Goal: Information Seeking & Learning: Understand process/instructions

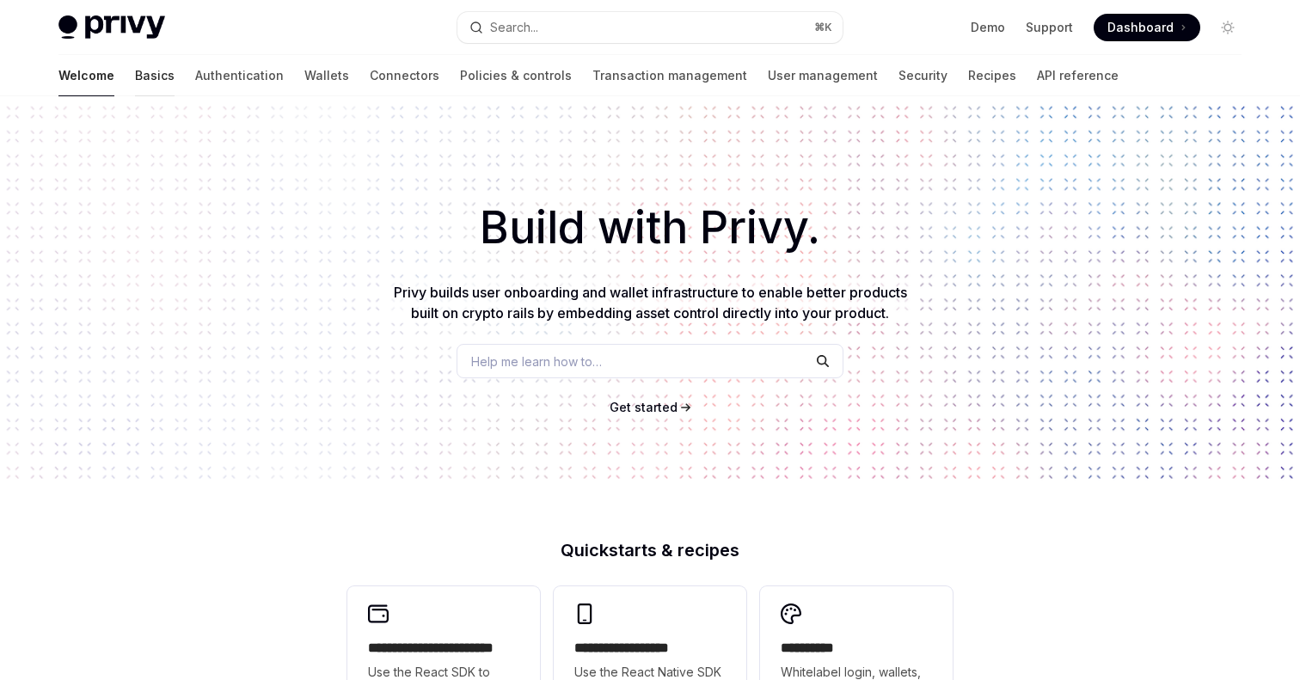
click at [135, 71] on link "Basics" at bounding box center [155, 75] width 40 height 41
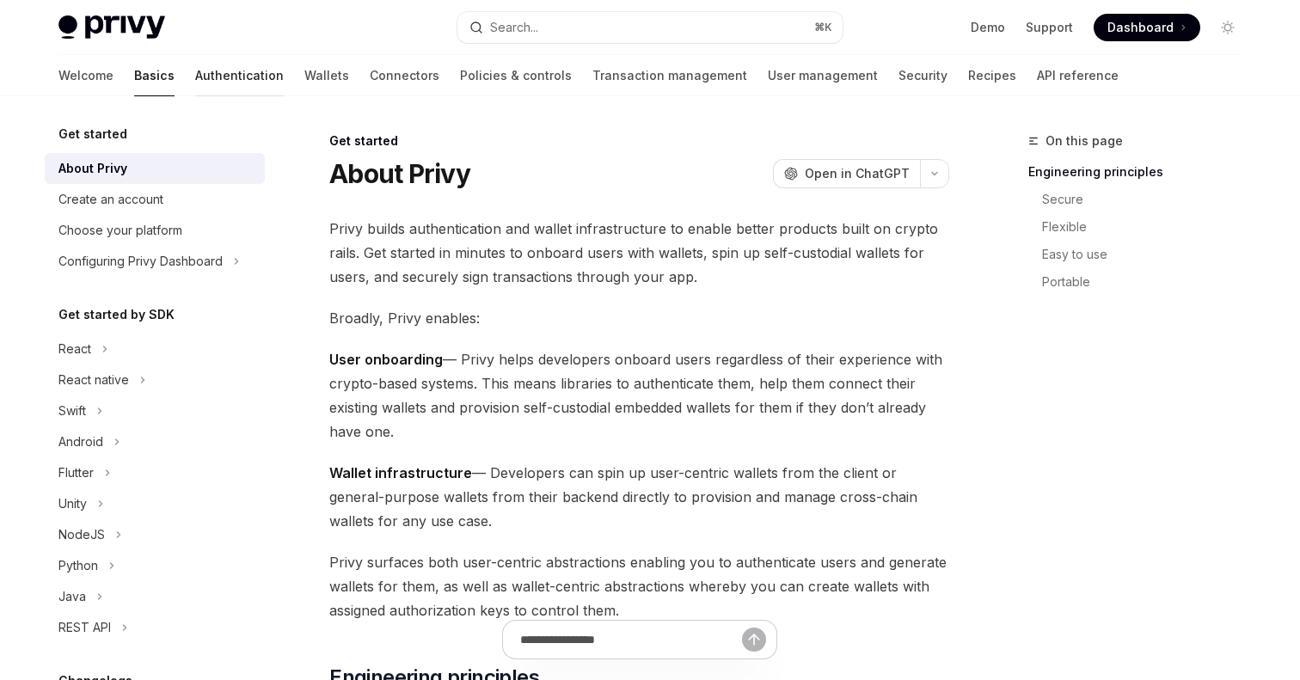
click at [195, 79] on link "Authentication" at bounding box center [239, 75] width 89 height 41
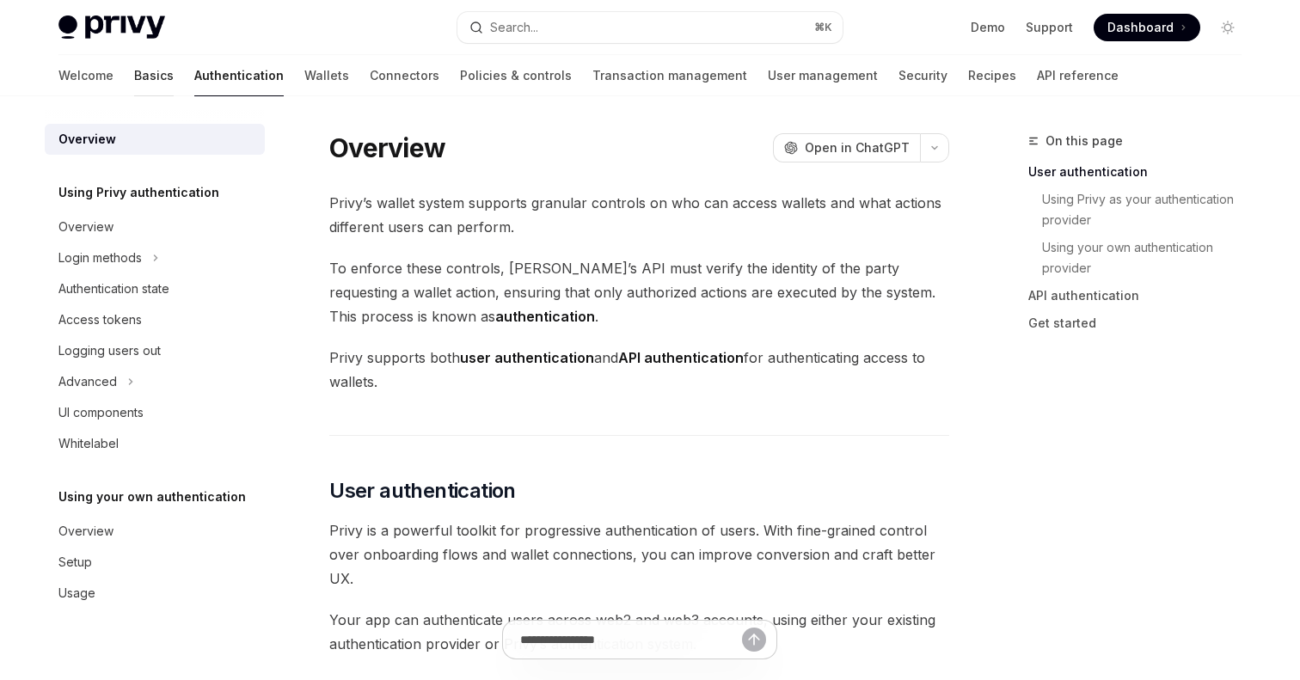
click at [134, 74] on link "Basics" at bounding box center [154, 75] width 40 height 41
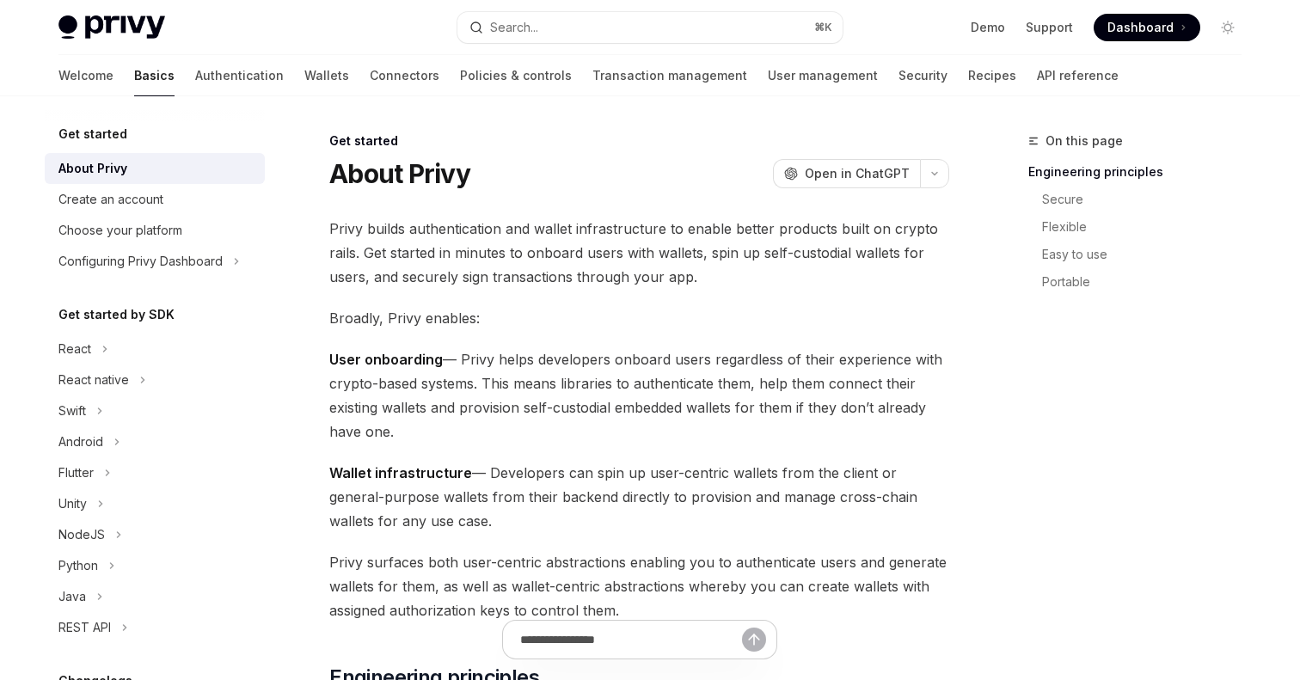
scroll to position [235, 0]
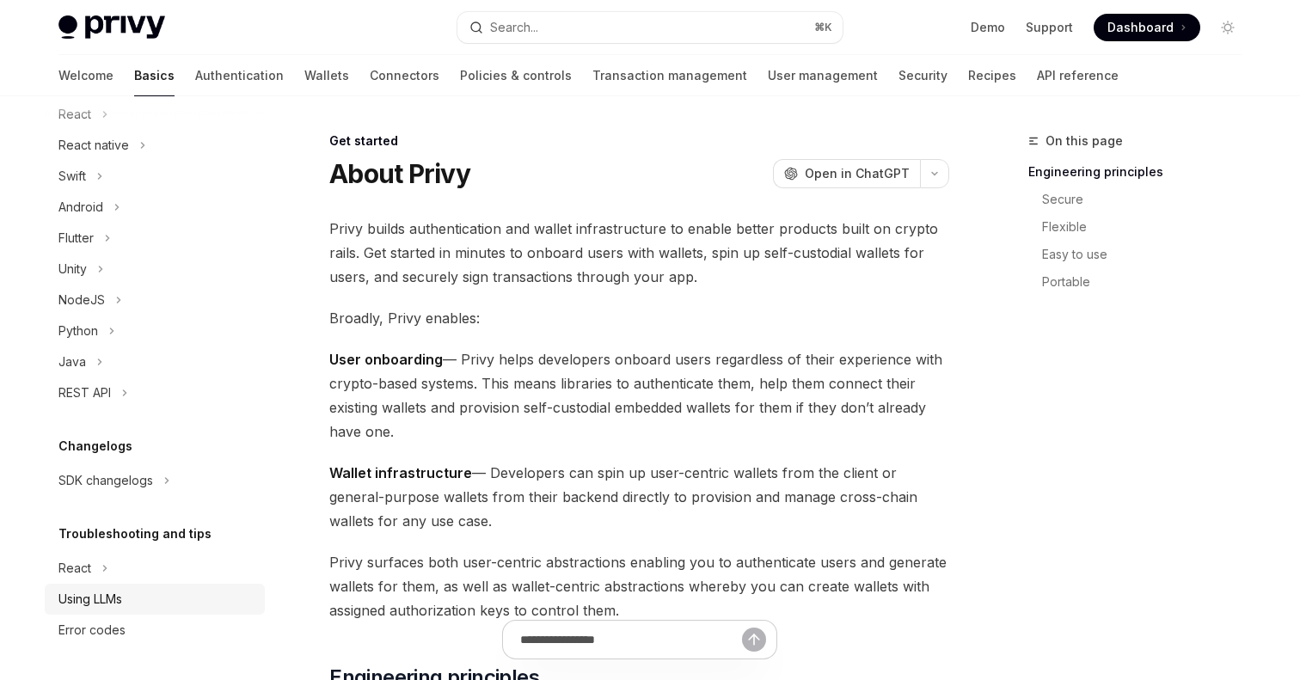
click at [117, 587] on link "Using LLMs" at bounding box center [155, 599] width 220 height 31
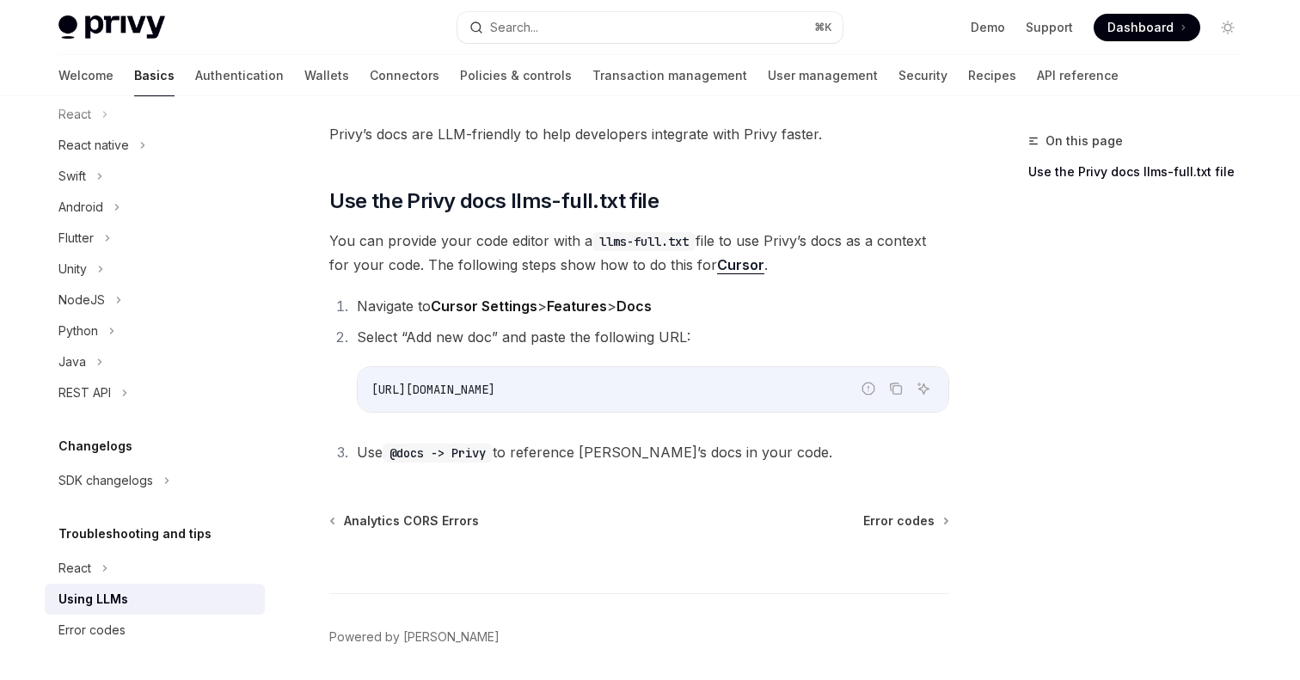
scroll to position [103, 0]
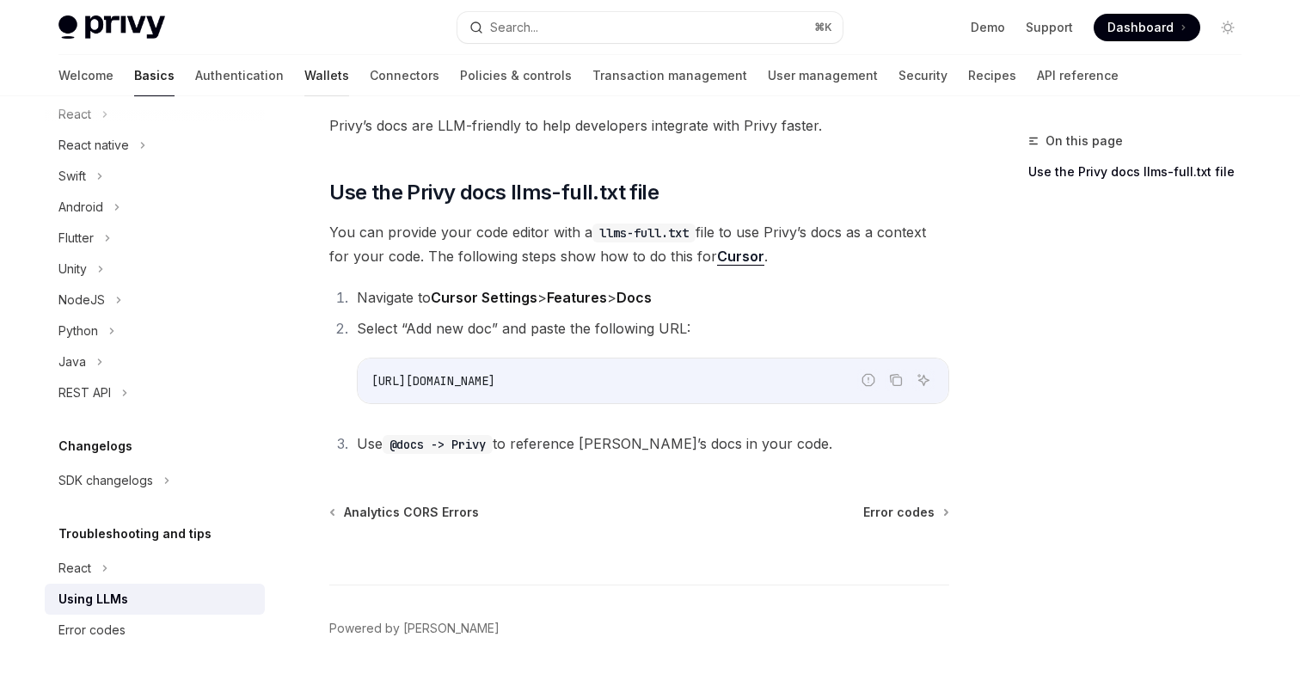
click at [304, 76] on link "Wallets" at bounding box center [326, 75] width 45 height 41
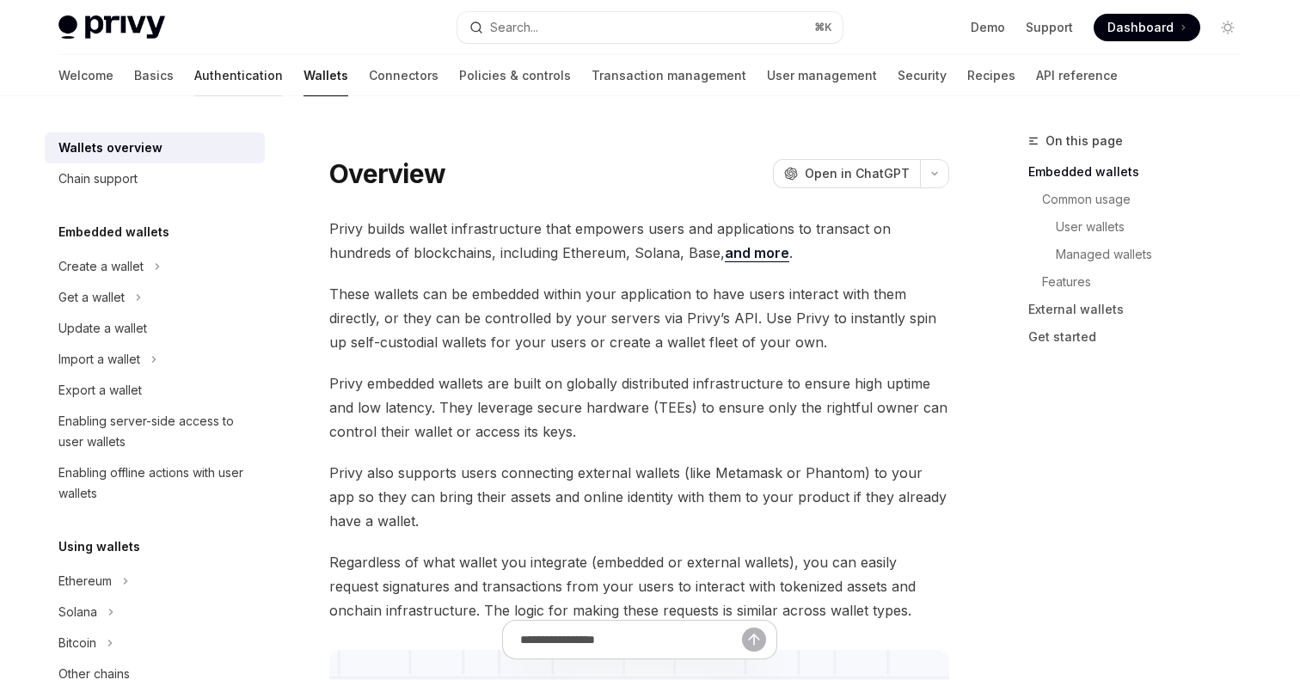
click at [194, 73] on link "Authentication" at bounding box center [238, 75] width 89 height 41
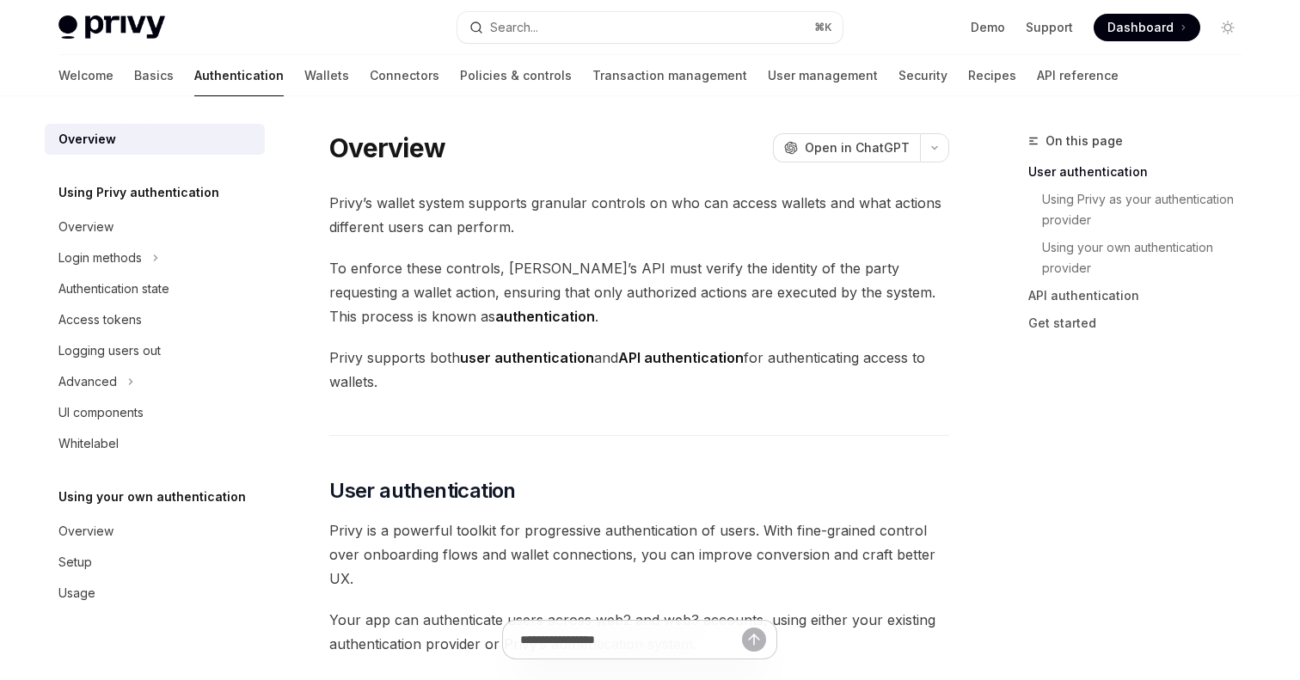
click at [68, 52] on div "Privy Docs home page Search... ⌘ K Demo Support Dashboard Dashboard Search..." at bounding box center [649, 27] width 1183 height 55
click at [134, 66] on link "Basics" at bounding box center [154, 75] width 40 height 41
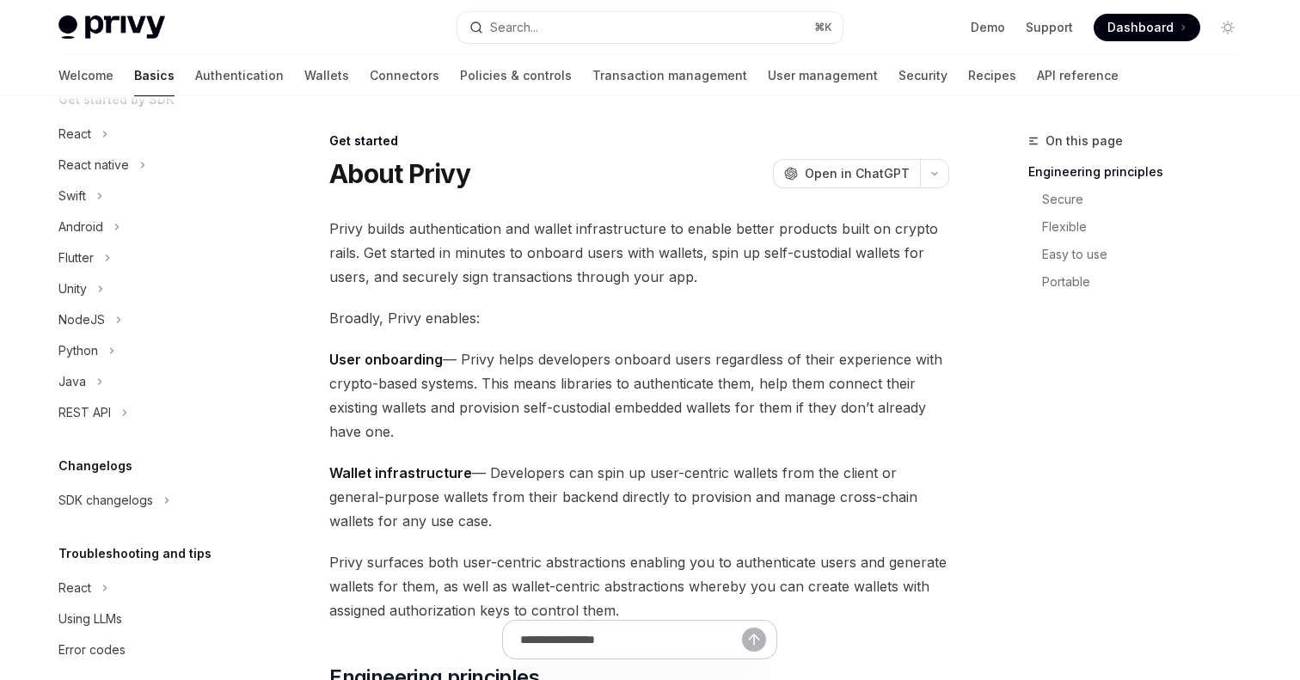
scroll to position [218, 0]
click at [119, 403] on div "REST API" at bounding box center [155, 410] width 220 height 31
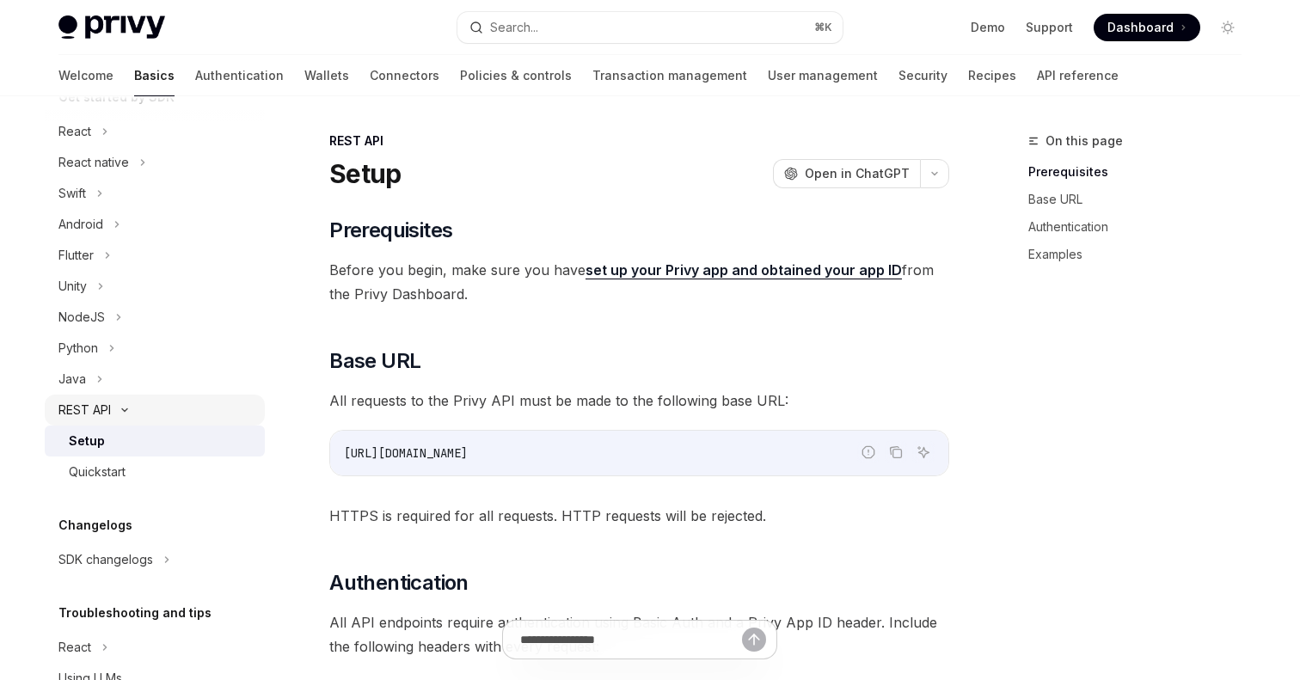
scroll to position [253, 0]
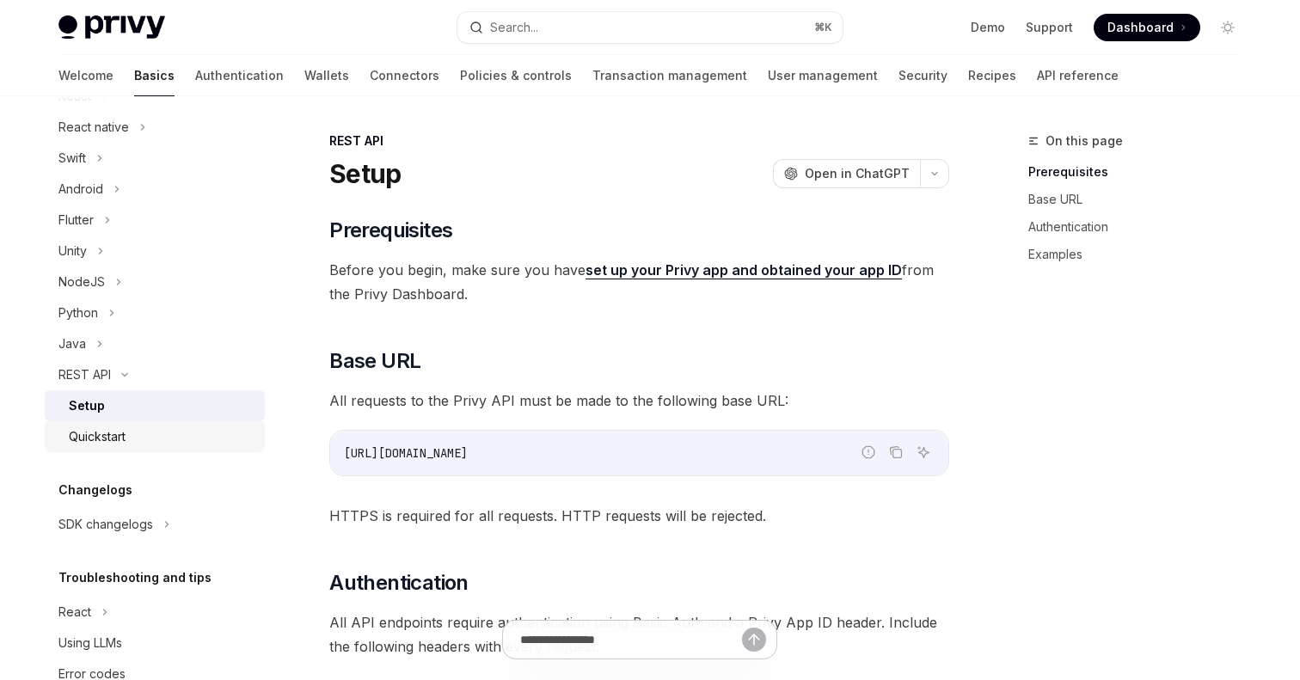
click at [142, 436] on div "Quickstart" at bounding box center [162, 437] width 186 height 21
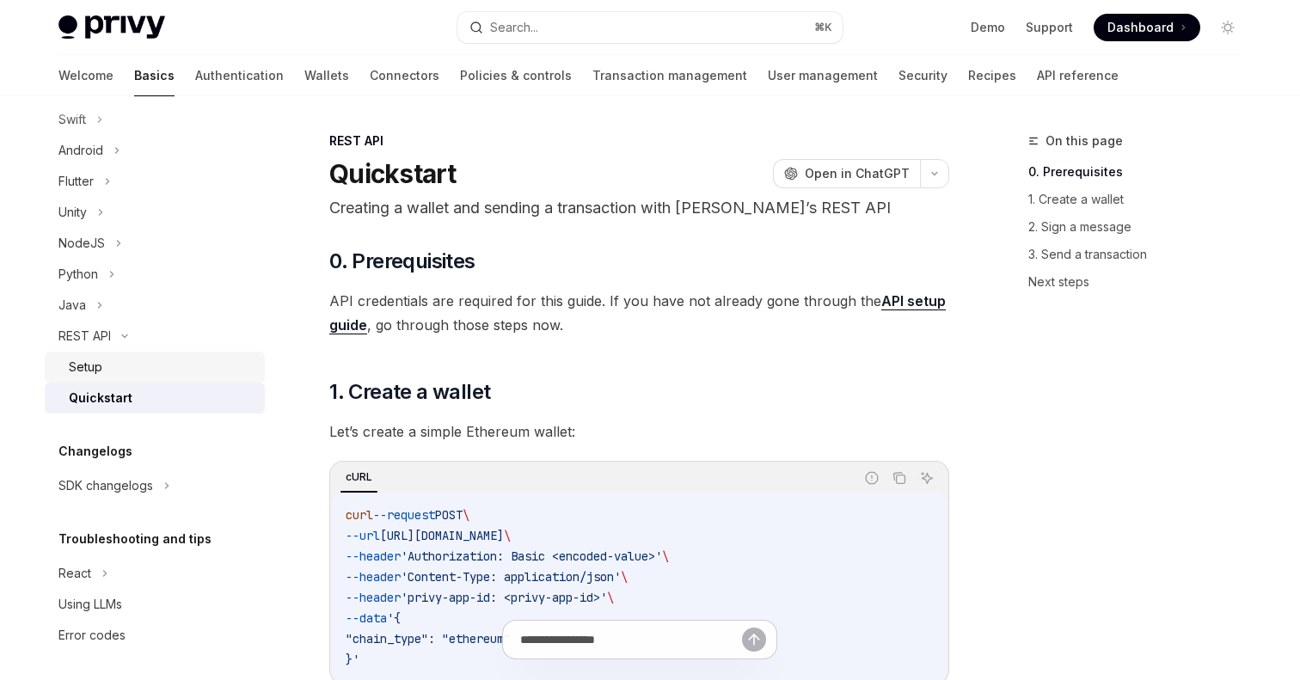
scroll to position [297, 0]
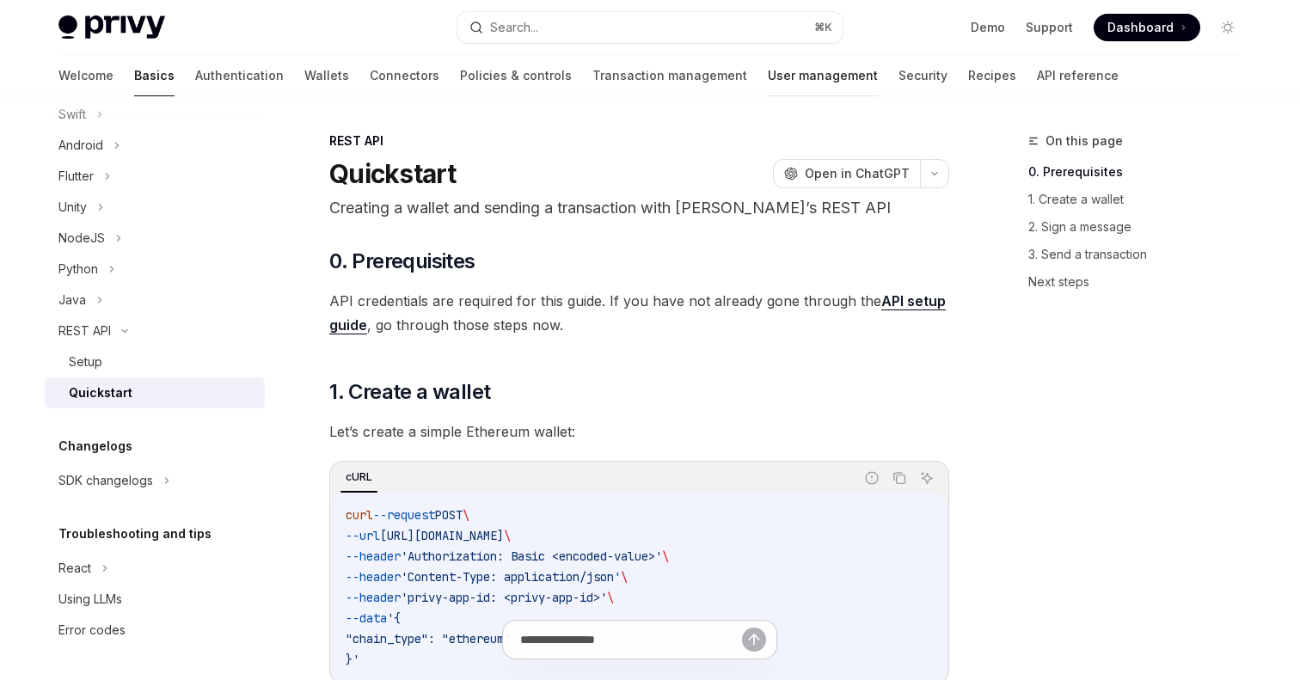
click at [768, 58] on link "User management" at bounding box center [823, 75] width 110 height 41
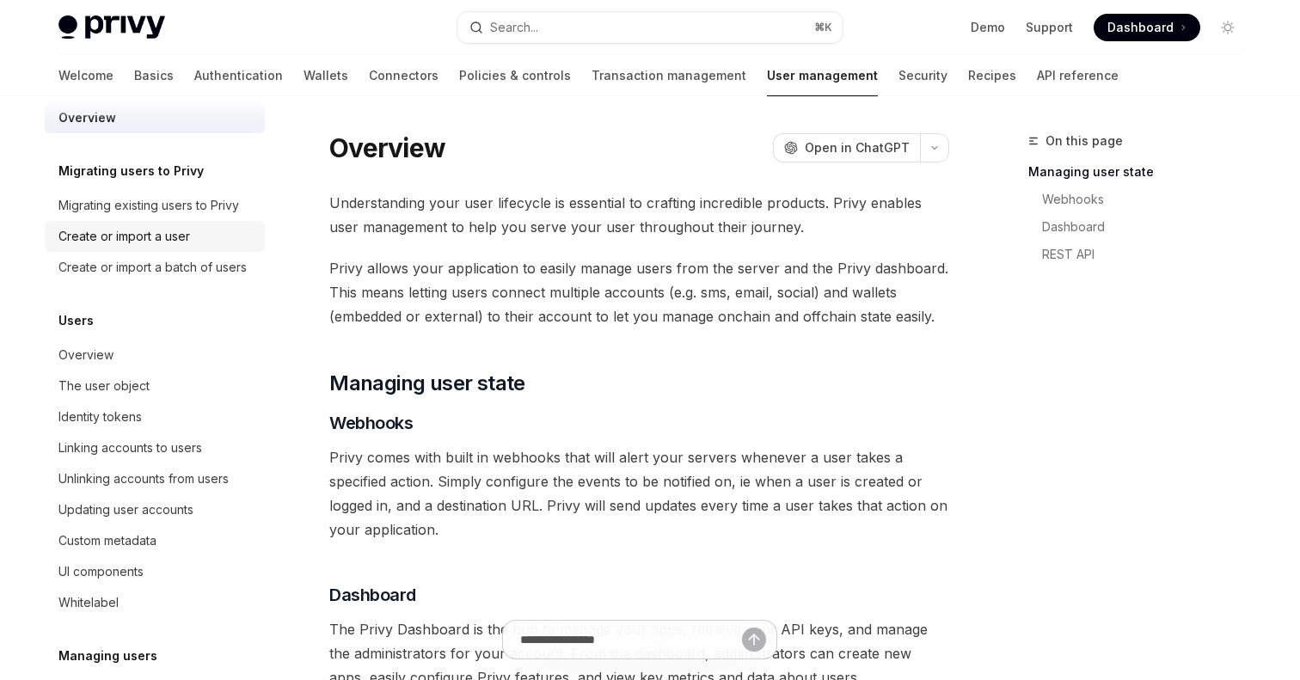
scroll to position [34, 0]
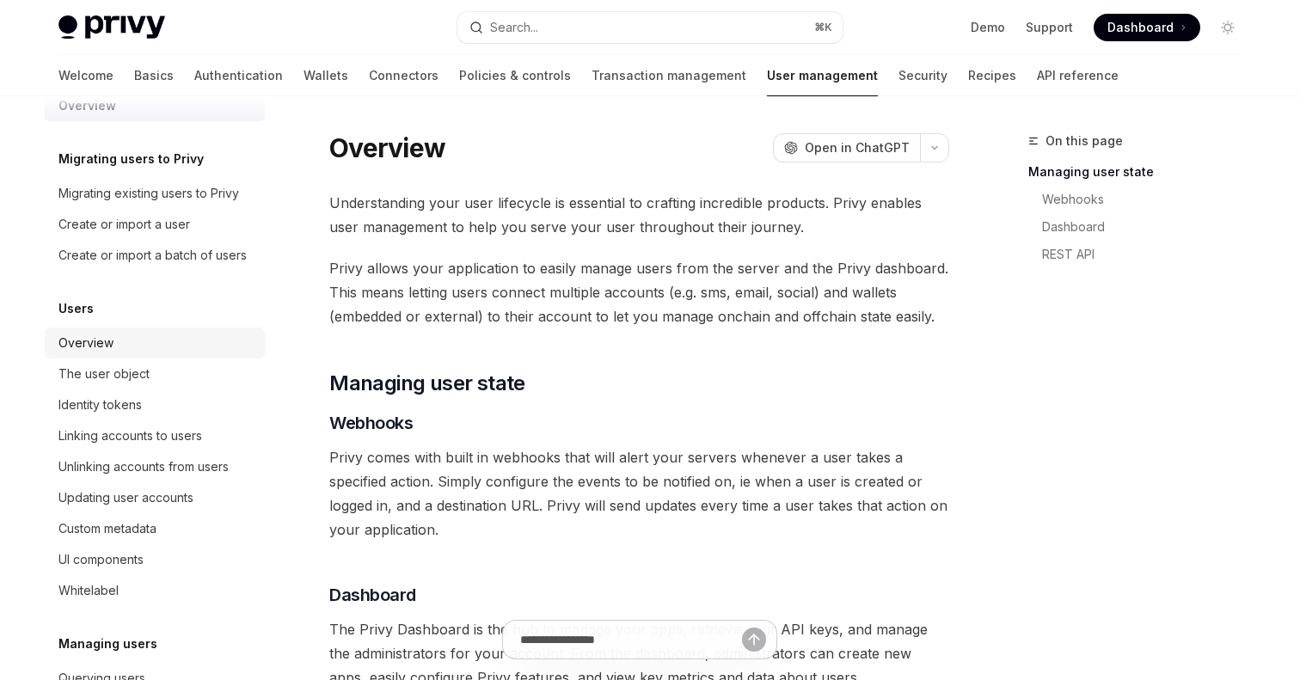
click at [96, 342] on div "Overview" at bounding box center [85, 343] width 55 height 21
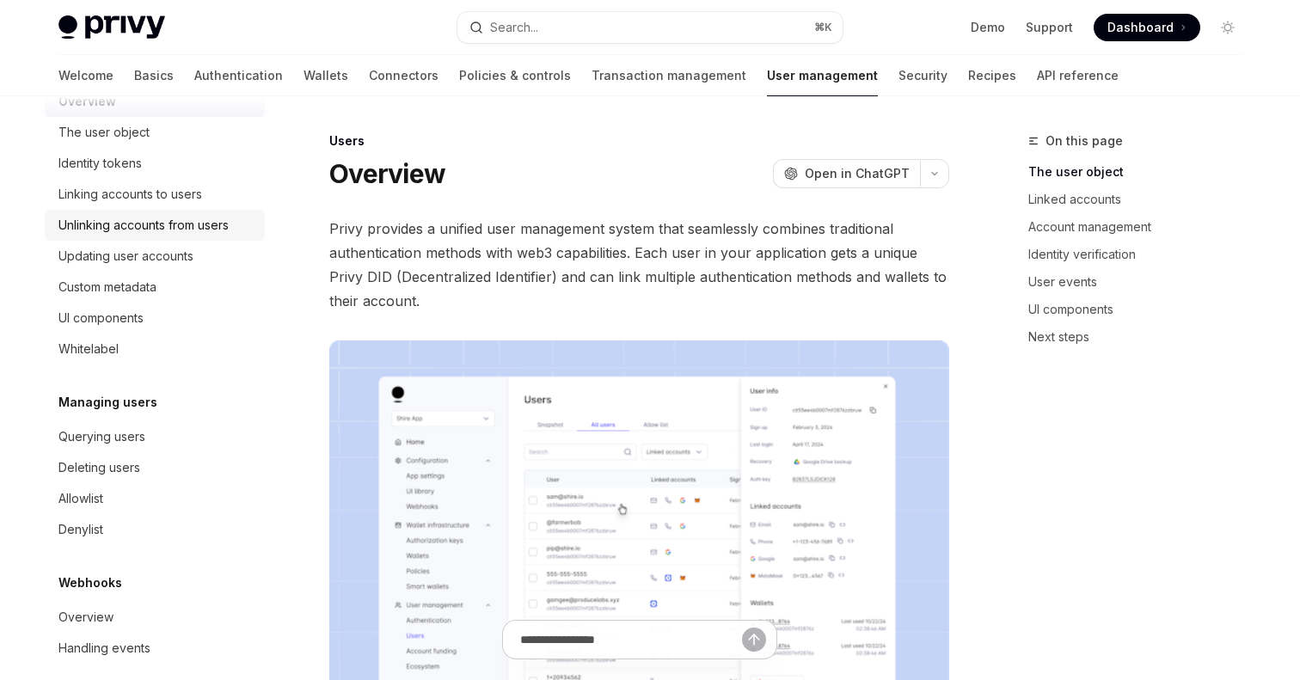
scroll to position [293, 0]
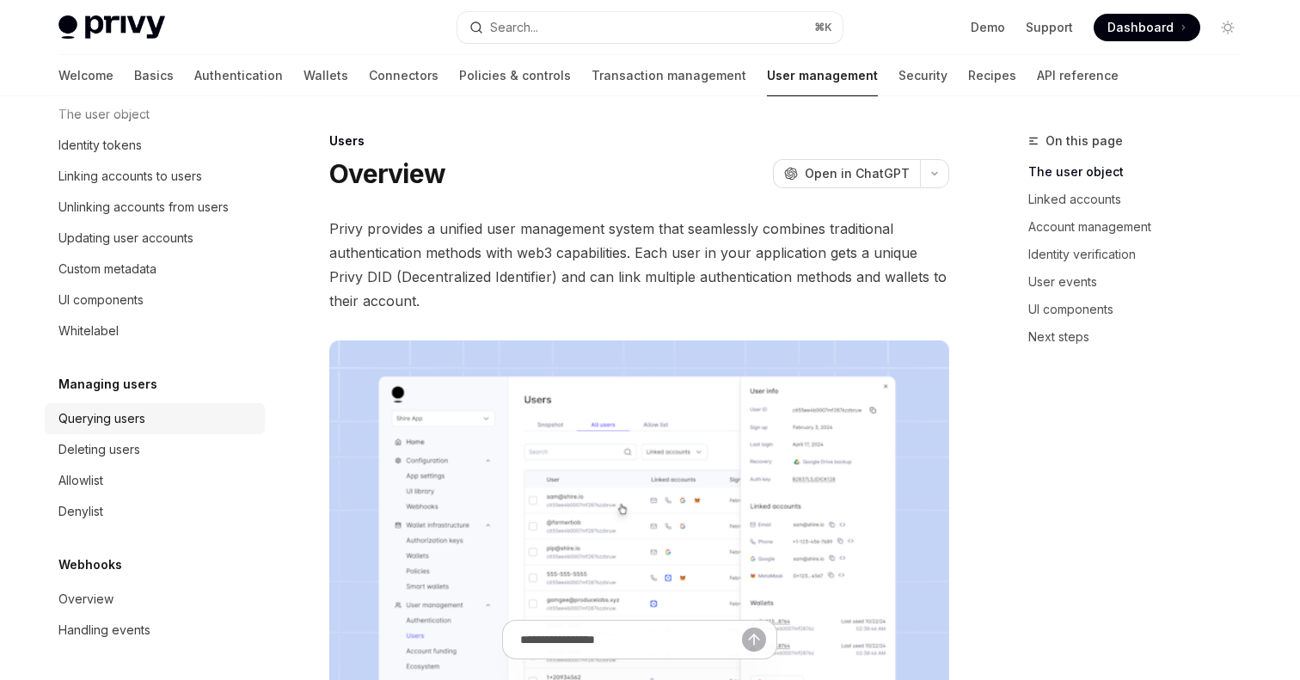
click at [138, 417] on div "Querying users" at bounding box center [101, 419] width 87 height 21
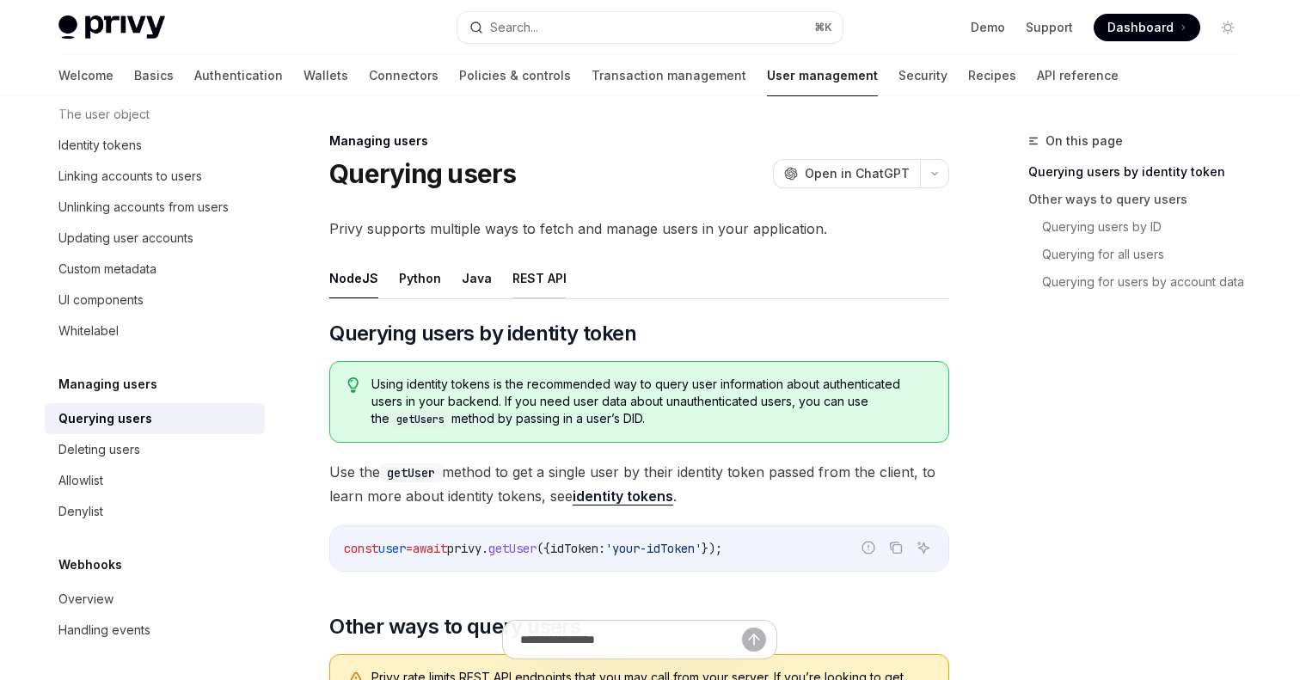
click at [520, 277] on button "REST API" at bounding box center [540, 278] width 54 height 40
type textarea "*"
click at [520, 282] on button "REST API" at bounding box center [540, 278] width 54 height 40
type textarea "*"
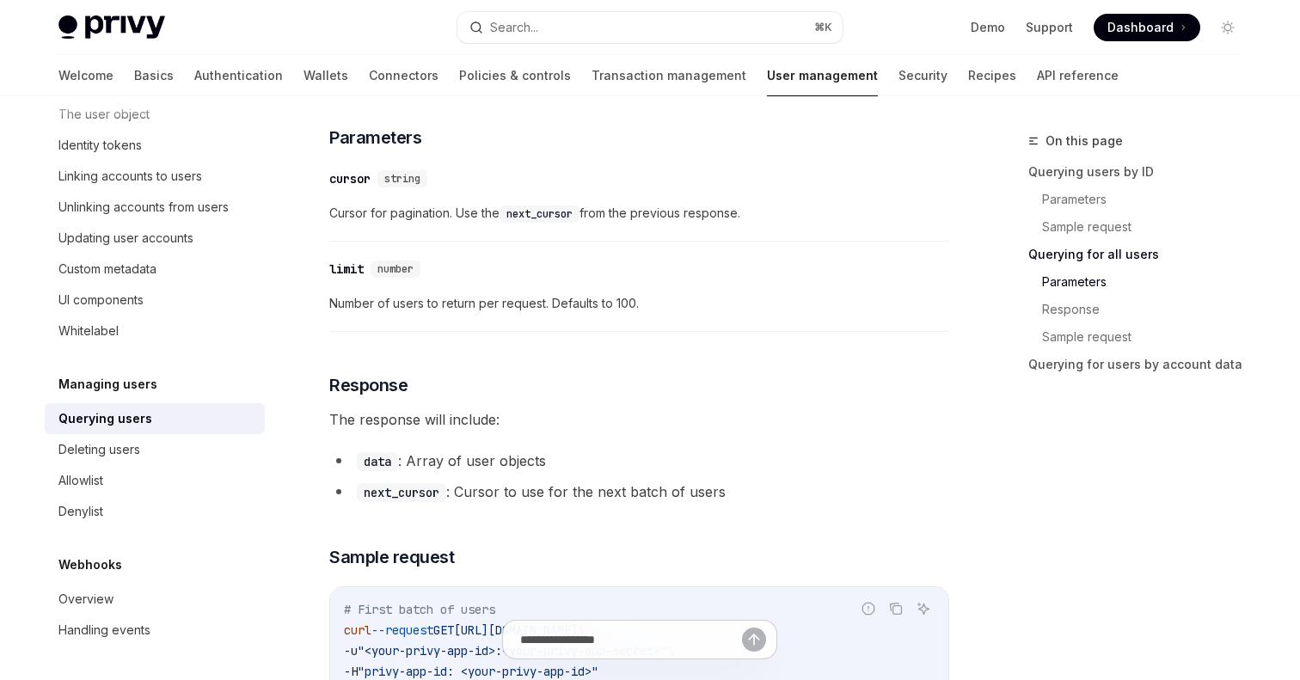
scroll to position [770, 0]
